Goal: Task Accomplishment & Management: Manage account settings

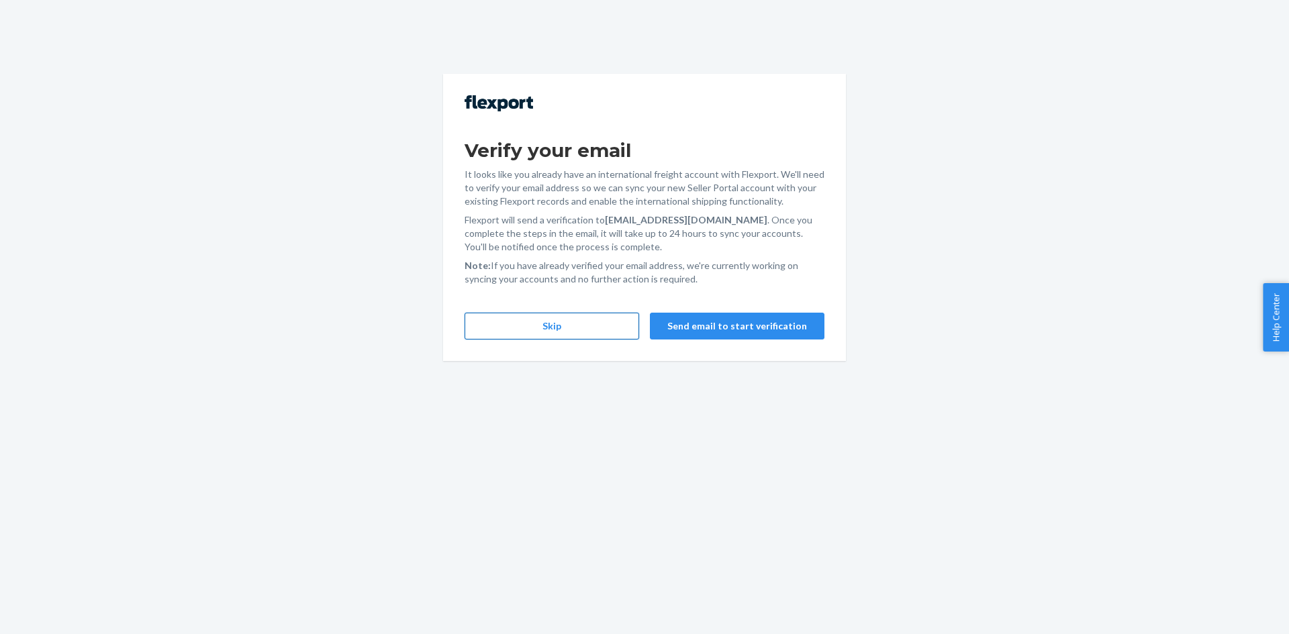
click at [548, 330] on button "Skip" at bounding box center [552, 326] width 175 height 27
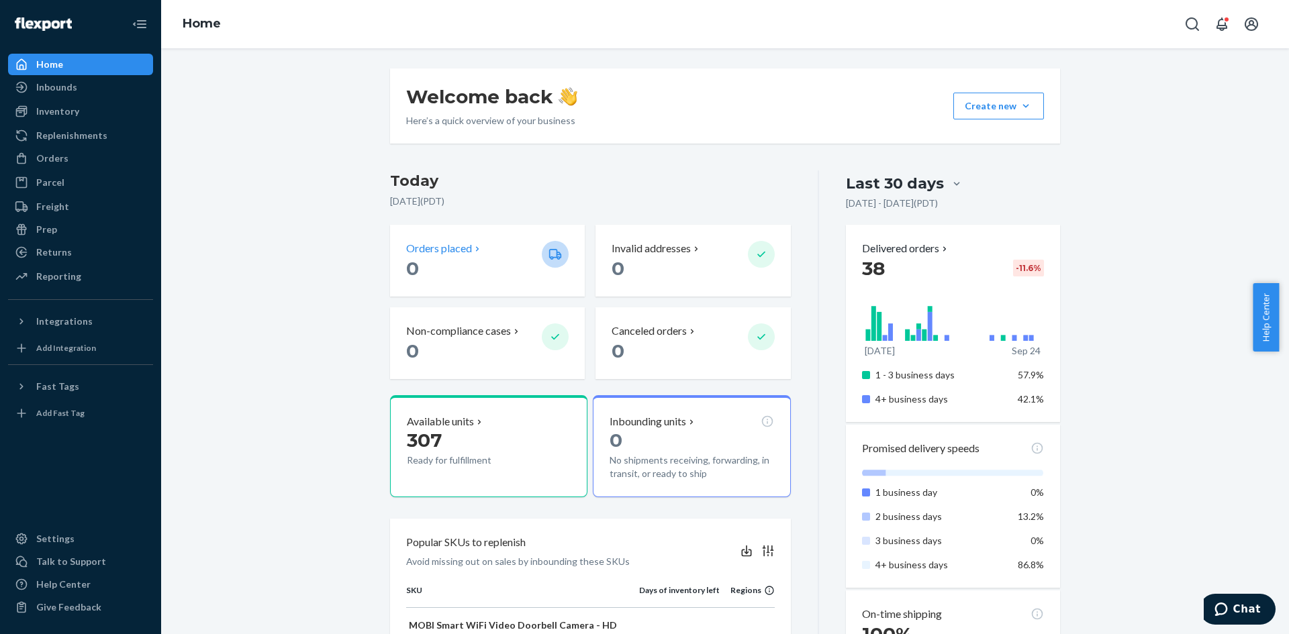
click at [448, 252] on p "Orders placed" at bounding box center [439, 248] width 66 height 15
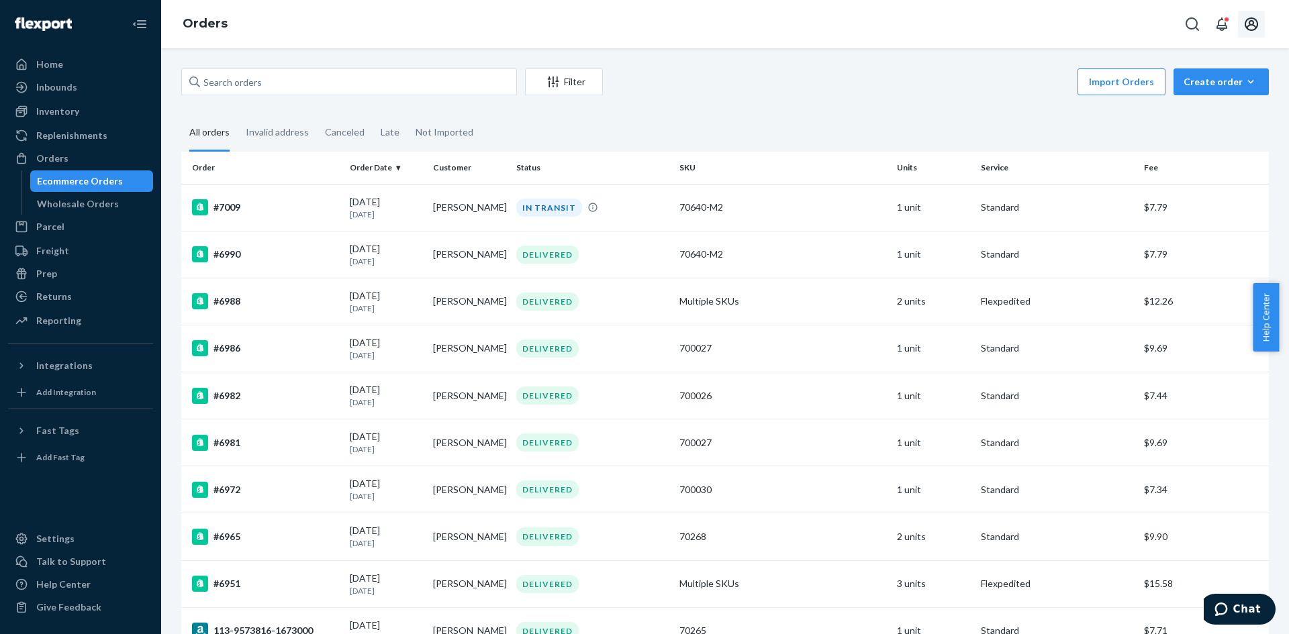
click at [1258, 26] on icon "Open account menu" at bounding box center [1251, 24] width 16 height 16
click at [1181, 145] on div "Log out" at bounding box center [1220, 157] width 101 height 25
